Goal: Task Accomplishment & Management: Use online tool/utility

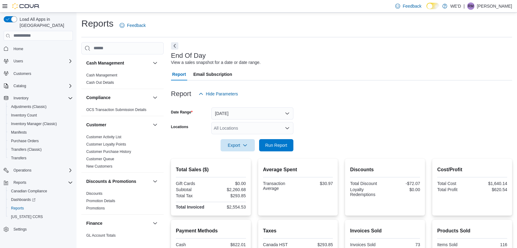
click at [276, 142] on span "Run Report" at bounding box center [276, 145] width 22 height 6
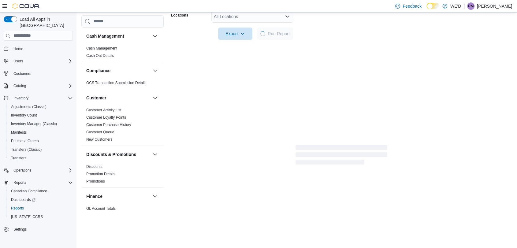
scroll to position [403, 0]
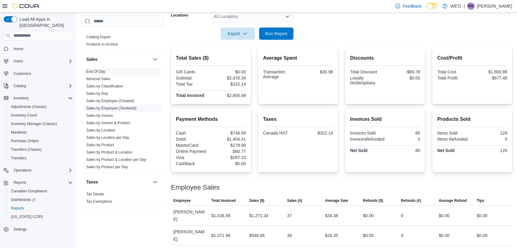
click at [131, 110] on span "Sales by Employee (Tendered)" at bounding box center [122, 108] width 77 height 7
click at [137, 108] on span "Sales by Employee (Tendered)" at bounding box center [122, 108] width 77 height 7
click at [132, 108] on link "Sales by Employee (Tendered)" at bounding box center [111, 108] width 50 height 4
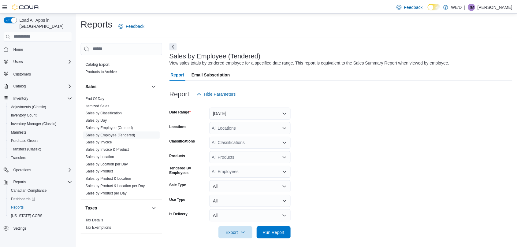
scroll to position [3, 0]
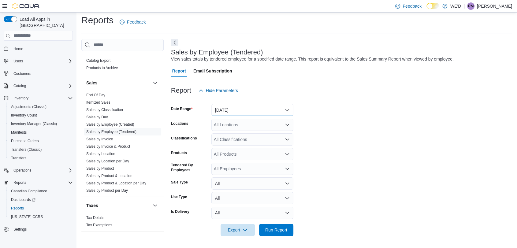
click at [260, 108] on button "[DATE]" at bounding box center [252, 110] width 82 height 12
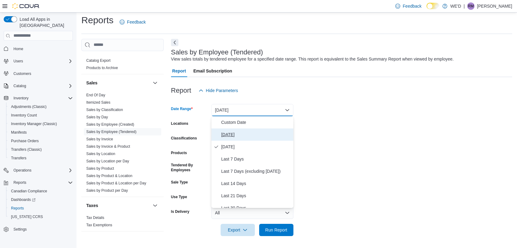
click at [258, 131] on span "[DATE]" at bounding box center [256, 134] width 70 height 7
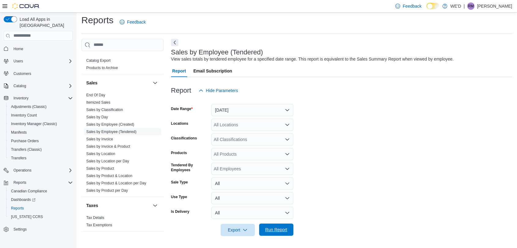
click at [277, 227] on span "Run Report" at bounding box center [276, 230] width 22 height 6
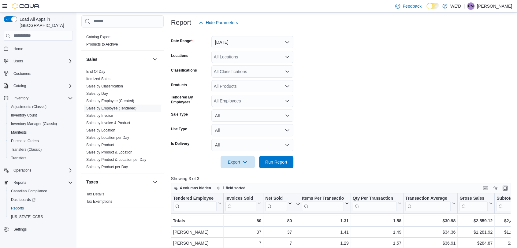
scroll to position [105, 0]
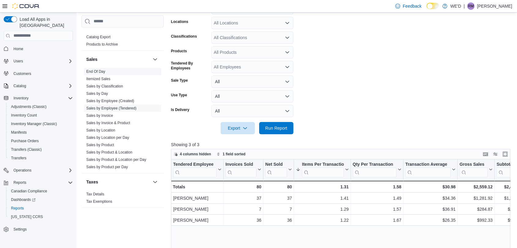
click at [96, 70] on link "End Of Day" at bounding box center [95, 71] width 19 height 4
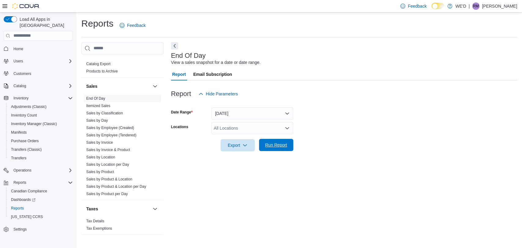
click at [282, 148] on span "Run Report" at bounding box center [276, 145] width 22 height 6
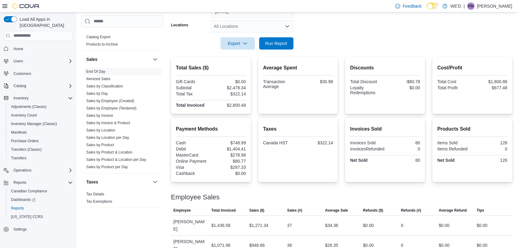
scroll to position [112, 0]
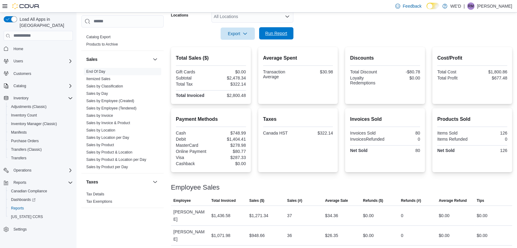
click at [283, 37] on span "Run Report" at bounding box center [276, 33] width 27 height 12
click at [131, 107] on link "Sales by Employee (Tendered)" at bounding box center [111, 108] width 50 height 4
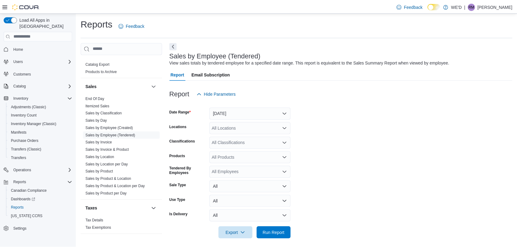
scroll to position [3, 0]
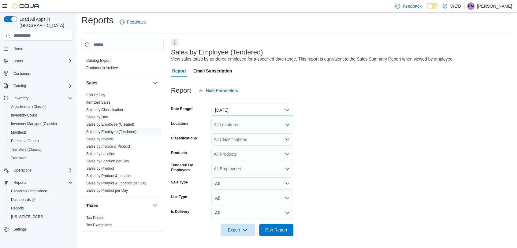
click at [235, 109] on button "[DATE]" at bounding box center [252, 110] width 82 height 12
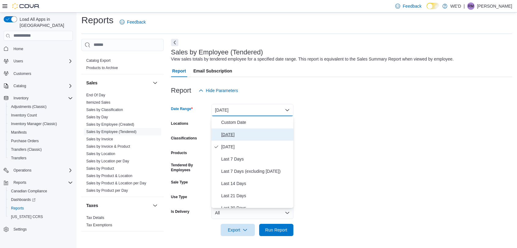
click at [248, 134] on span "[DATE]" at bounding box center [256, 134] width 70 height 7
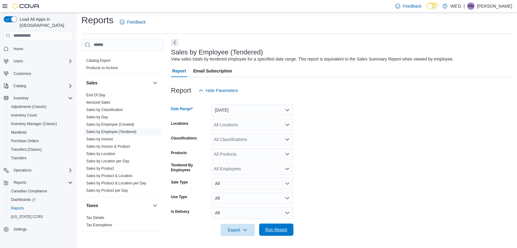
click at [273, 231] on span "Run Report" at bounding box center [276, 230] width 22 height 6
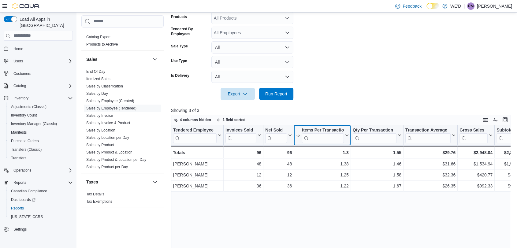
click at [346, 131] on button "Items Per Transaction" at bounding box center [322, 135] width 53 height 16
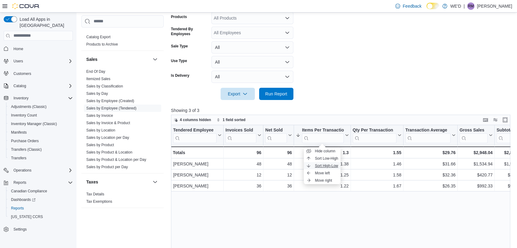
click at [334, 167] on span "Sort High-Low" at bounding box center [326, 165] width 23 height 5
click at [279, 91] on span "Run Report" at bounding box center [276, 93] width 22 height 6
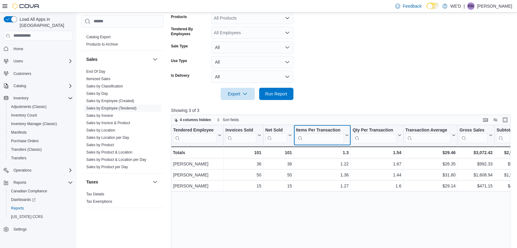
click at [346, 135] on icon at bounding box center [346, 135] width 3 height 2
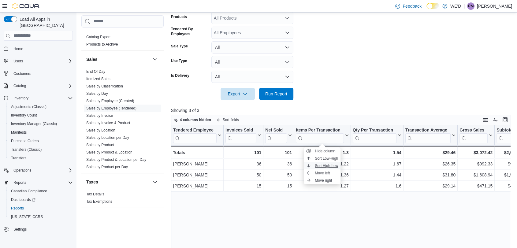
click at [334, 164] on span "Sort High-Low" at bounding box center [326, 165] width 23 height 5
click at [416, 62] on form "Date Range [DATE] Locations All Locations Classifications All Classifications P…" at bounding box center [342, 30] width 343 height 139
drag, startPoint x: 89, startPoint y: 71, endPoint x: 122, endPoint y: 84, distance: 35.7
click at [89, 71] on link "End Of Day" at bounding box center [95, 71] width 19 height 4
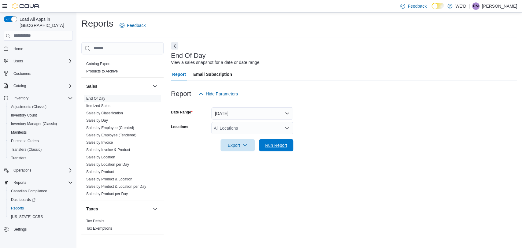
click at [282, 145] on span "Run Report" at bounding box center [276, 145] width 22 height 6
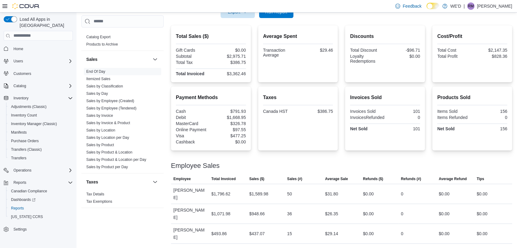
scroll to position [112, 0]
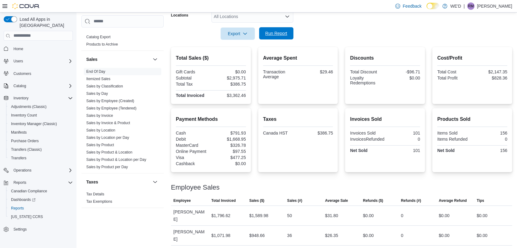
click at [279, 35] on span "Run Report" at bounding box center [276, 33] width 22 height 6
click at [119, 107] on link "Sales by Employee (Tendered)" at bounding box center [111, 108] width 50 height 4
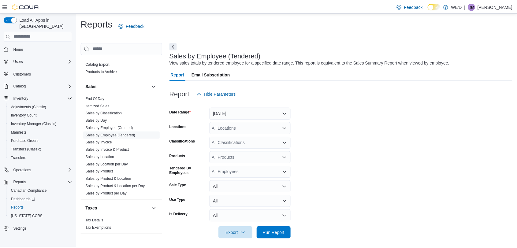
scroll to position [3, 0]
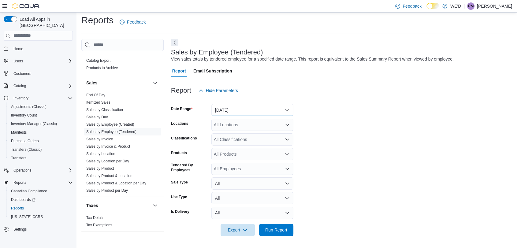
click at [264, 111] on button "[DATE]" at bounding box center [252, 110] width 82 height 12
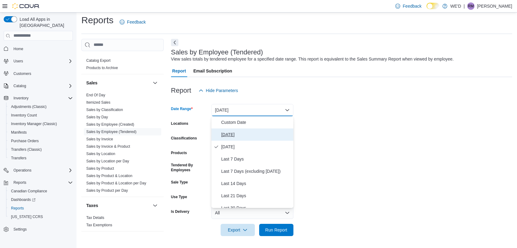
click at [267, 139] on button "[DATE]" at bounding box center [252, 134] width 82 height 12
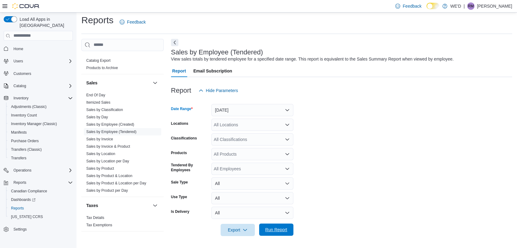
click at [274, 229] on span "Run Report" at bounding box center [276, 230] width 22 height 6
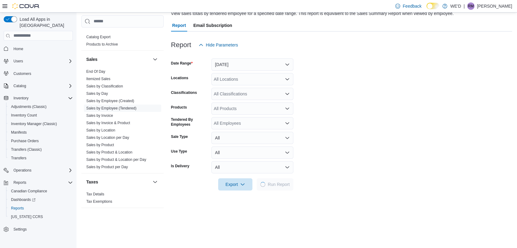
scroll to position [105, 0]
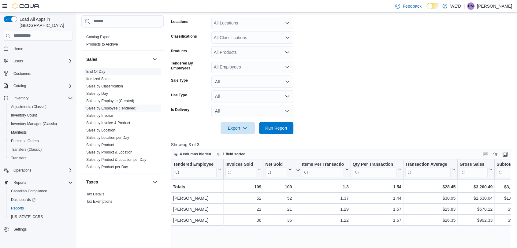
click at [100, 69] on link "End Of Day" at bounding box center [95, 71] width 19 height 4
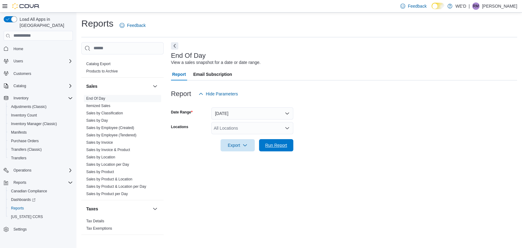
click at [276, 147] on span "Run Report" at bounding box center [276, 145] width 22 height 6
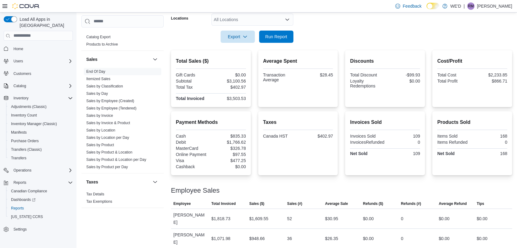
scroll to position [112, 0]
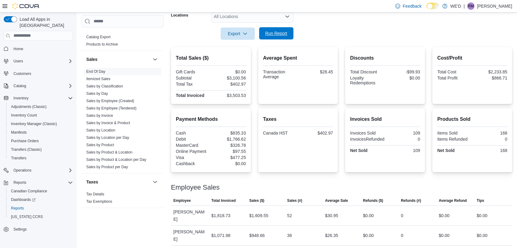
click at [278, 32] on span "Run Report" at bounding box center [276, 33] width 22 height 6
click at [130, 109] on link "Sales by Employee (Tendered)" at bounding box center [111, 108] width 50 height 4
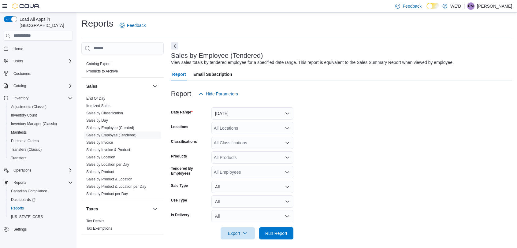
scroll to position [3, 0]
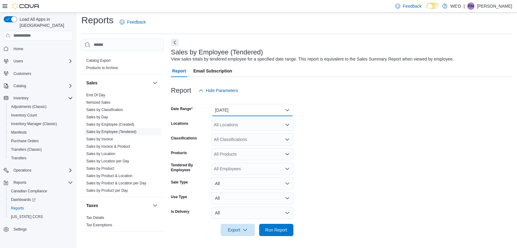
click at [253, 110] on button "[DATE]" at bounding box center [252, 110] width 82 height 12
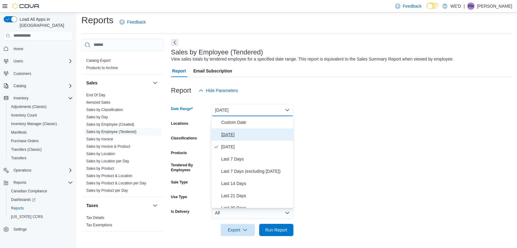
click at [253, 134] on span "[DATE]" at bounding box center [256, 134] width 70 height 7
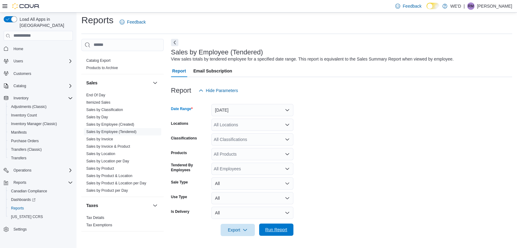
click at [286, 231] on span "Run Report" at bounding box center [276, 230] width 22 height 6
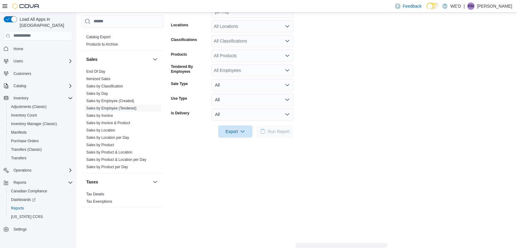
scroll to position [105, 0]
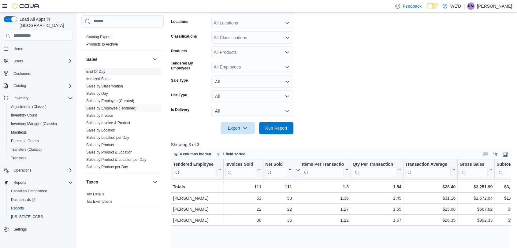
click at [103, 69] on link "End Of Day" at bounding box center [95, 71] width 19 height 4
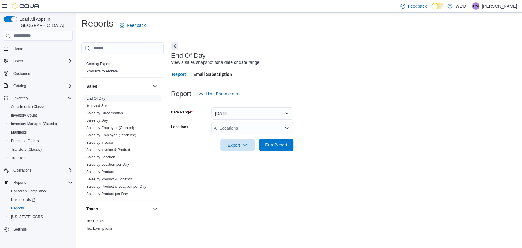
click at [282, 146] on span "Run Report" at bounding box center [276, 145] width 22 height 6
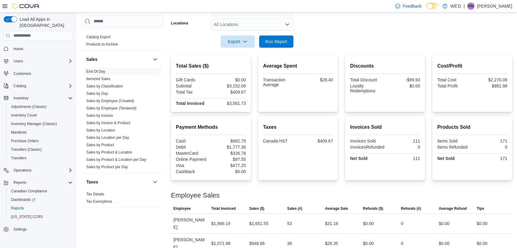
scroll to position [112, 0]
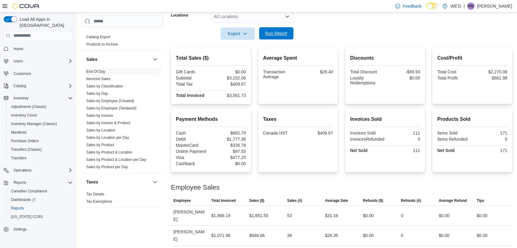
click at [269, 31] on span "Run Report" at bounding box center [276, 33] width 22 height 6
click at [119, 107] on link "Sales by Employee (Tendered)" at bounding box center [111, 108] width 50 height 4
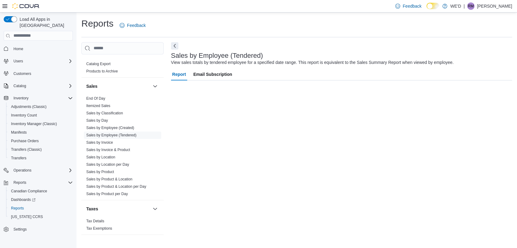
scroll to position [3, 0]
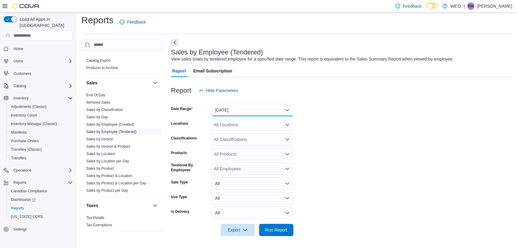
click at [271, 111] on button "[DATE]" at bounding box center [252, 110] width 82 height 12
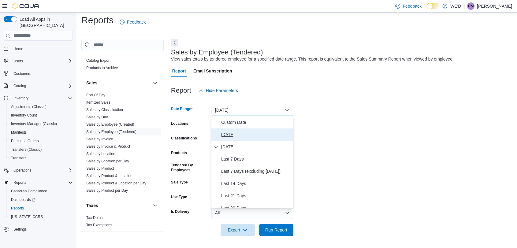
click at [267, 134] on span "[DATE]" at bounding box center [256, 134] width 70 height 7
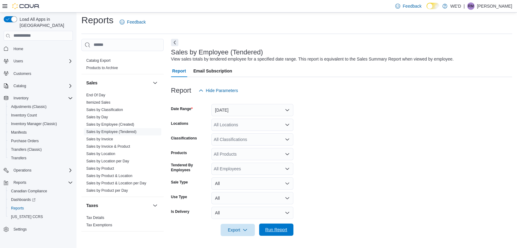
click at [288, 227] on span "Run Report" at bounding box center [276, 229] width 27 height 12
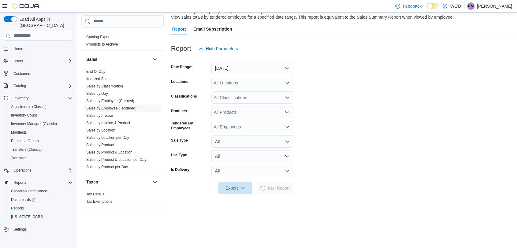
scroll to position [105, 0]
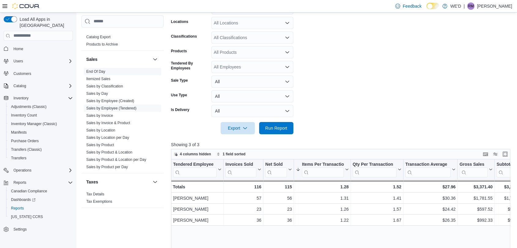
click at [99, 71] on link "End Of Day" at bounding box center [95, 71] width 19 height 4
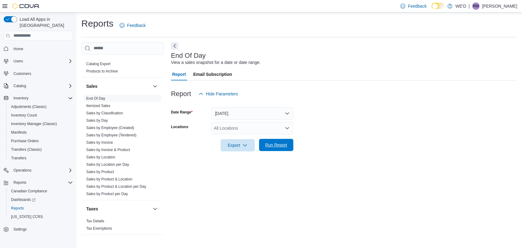
click at [282, 141] on span "Run Report" at bounding box center [276, 145] width 27 height 12
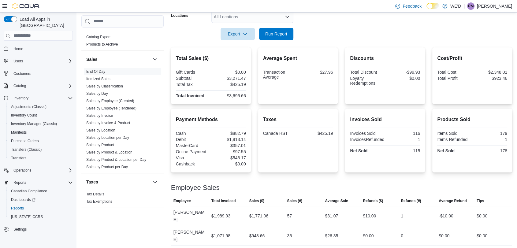
scroll to position [112, 0]
drag, startPoint x: 515, startPoint y: 0, endPoint x: 362, endPoint y: 31, distance: 156.7
click at [362, 31] on form "Date Range [DATE] Locations All Locations Export Run Report" at bounding box center [341, 13] width 341 height 51
click at [279, 29] on span "Run Report" at bounding box center [276, 33] width 27 height 12
